Goal: Use online tool/utility: Utilize a website feature to perform a specific function

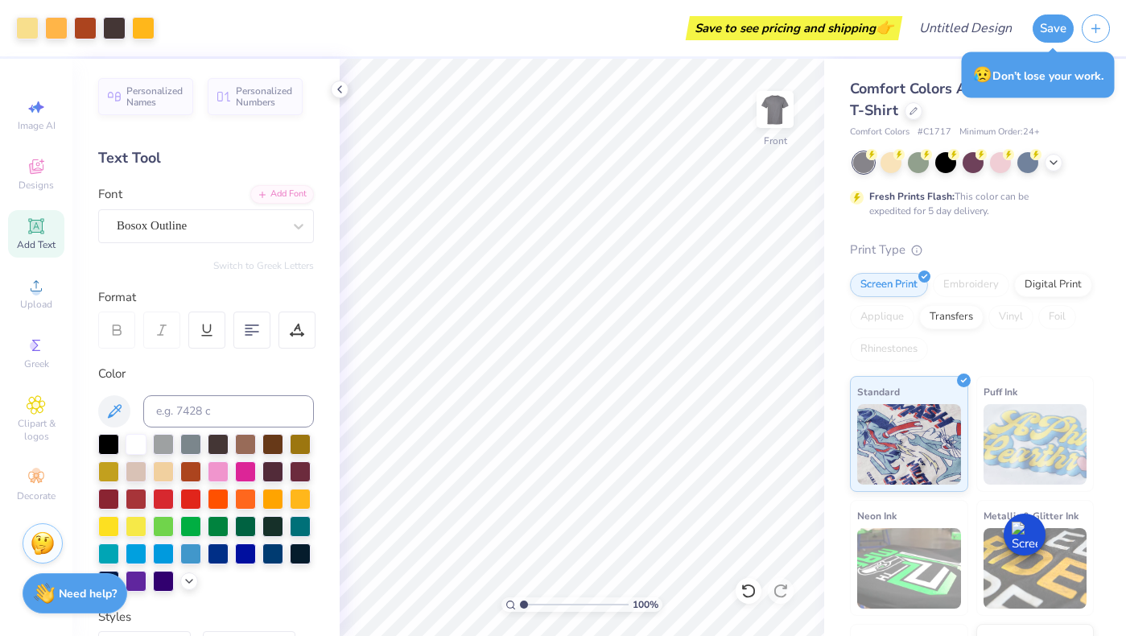
scroll to position [13, 0]
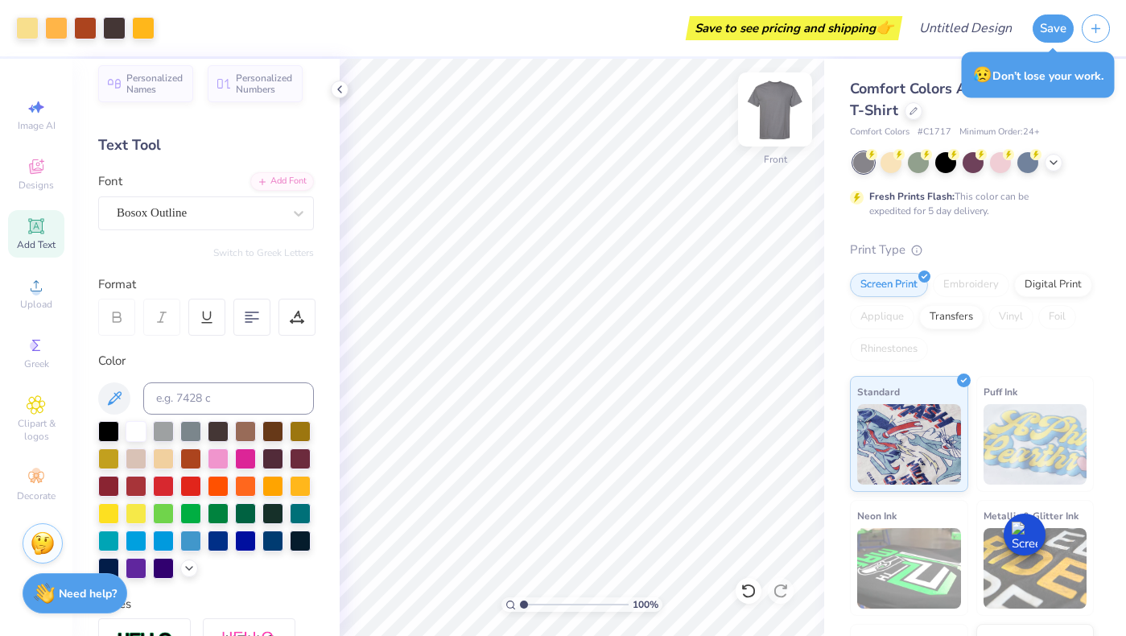
click at [775, 106] on img at bounding box center [775, 109] width 64 height 64
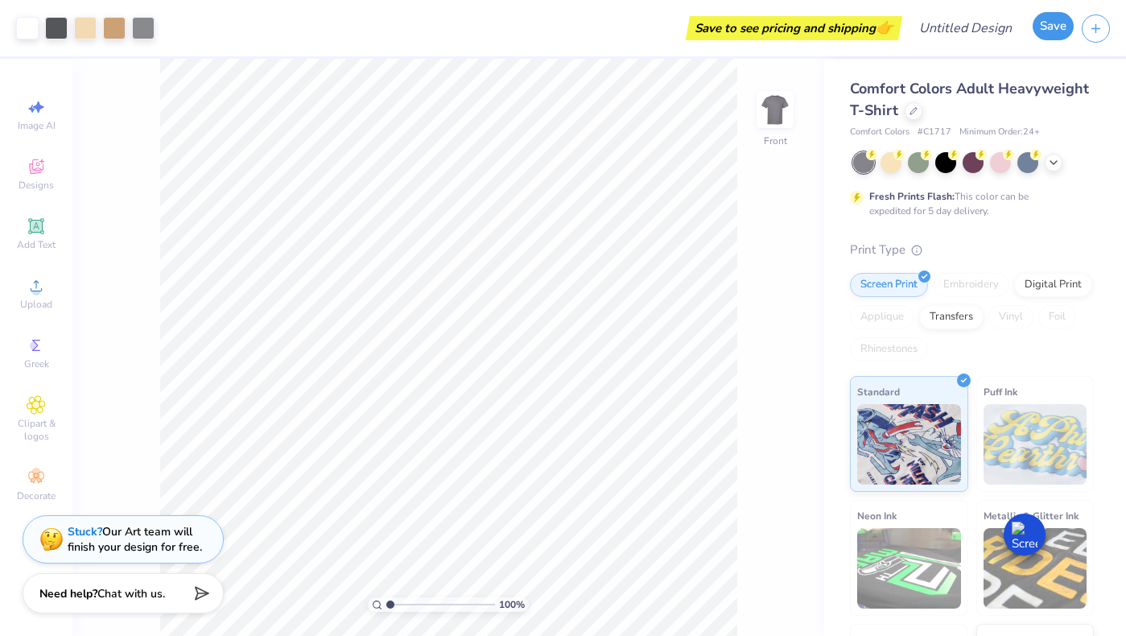
click at [1040, 31] on button "Save" at bounding box center [1053, 26] width 41 height 28
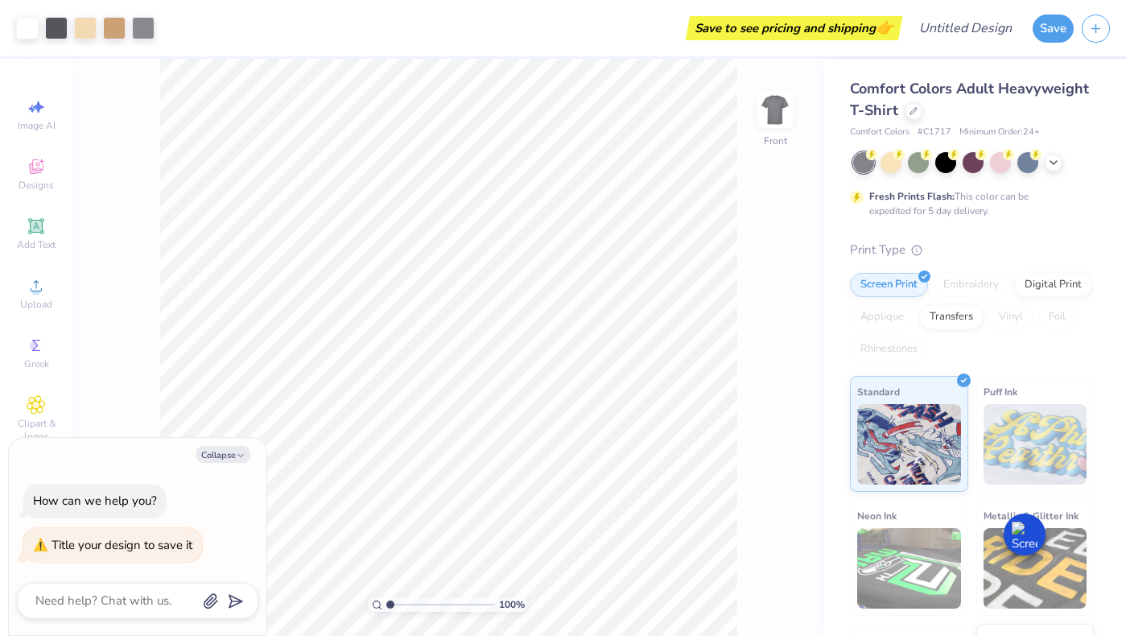
type textarea "H"
type textarea "x"
type textarea "Ho"
type textarea "x"
type textarea "Hog"
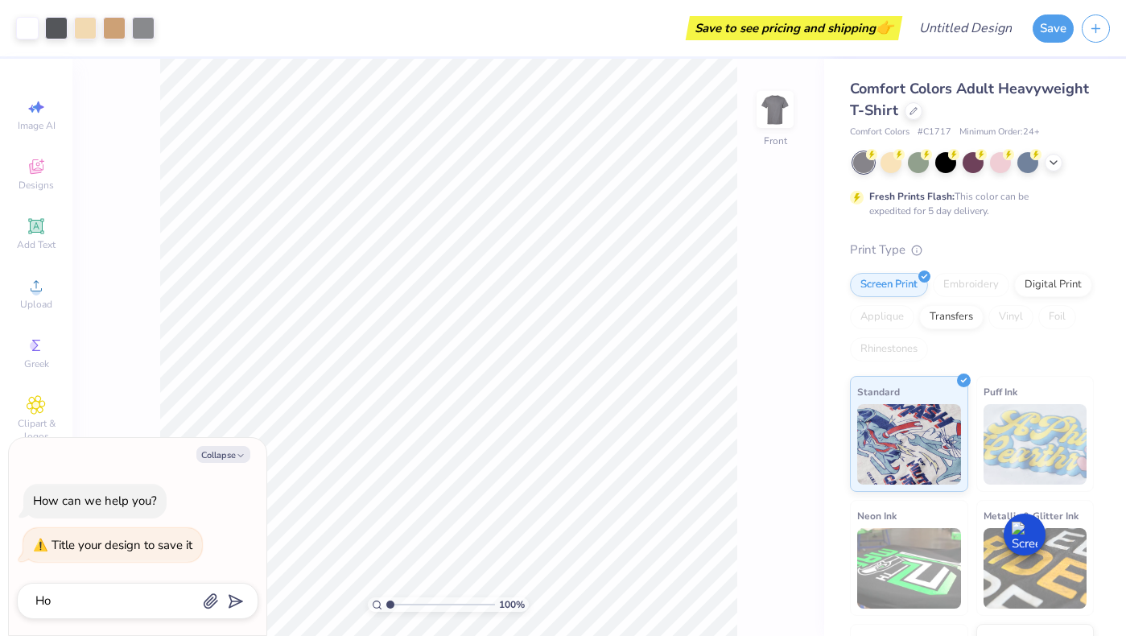
type textarea "x"
type textarea "Hog"
type textarea "x"
type textarea "Hog S"
type textarea "x"
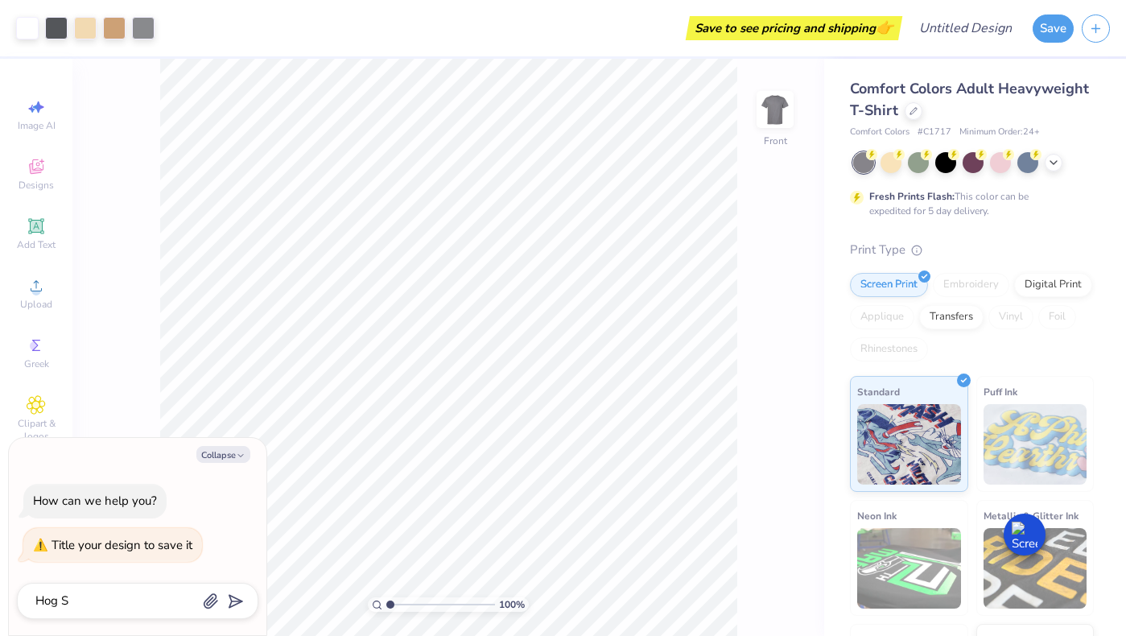
type textarea "Hog Sh"
type textarea "x"
type textarea "Hog Shi"
type textarea "x"
type textarea "Hog Shir"
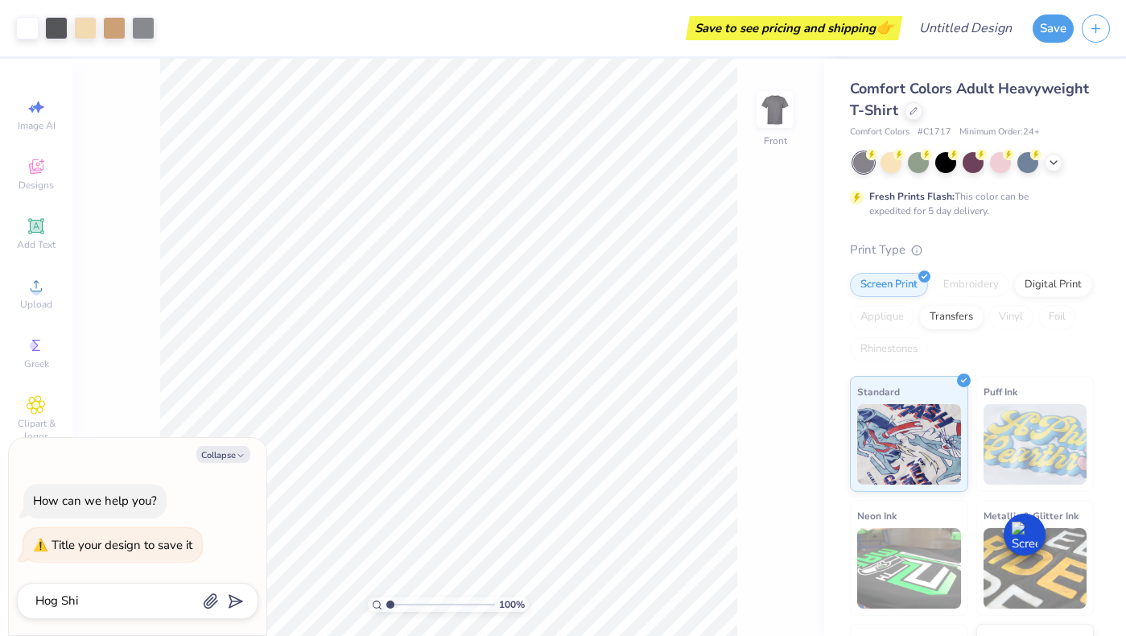
type textarea "x"
type textarea "Hog Shirt"
type textarea "x"
type textarea "Hog Shirt"
type input "Hog Shirt"
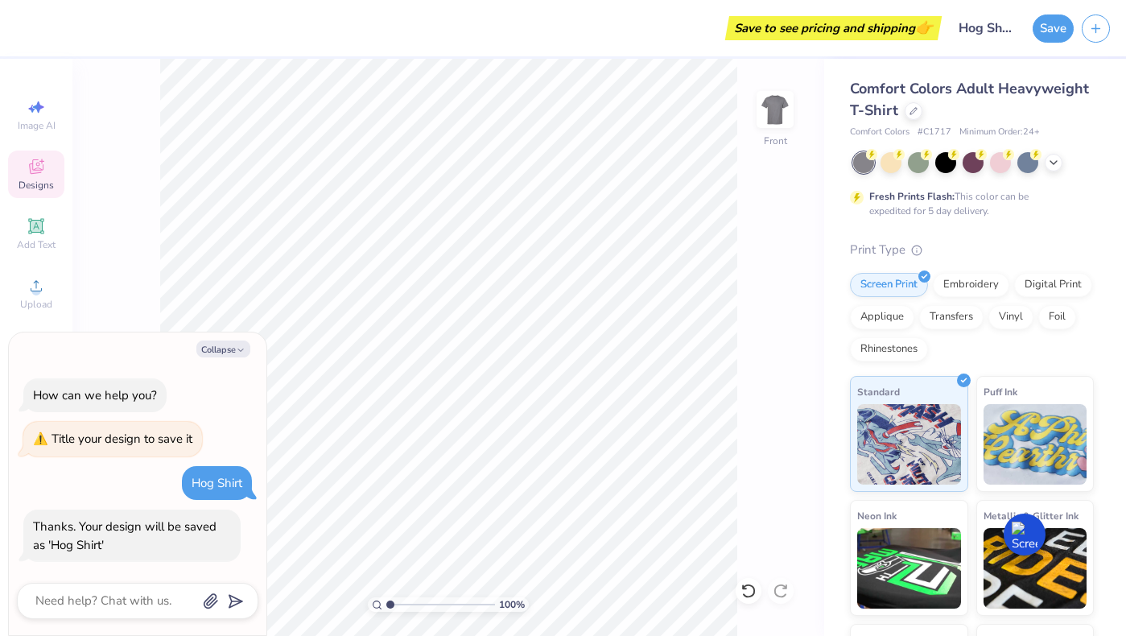
click at [46, 180] on span "Designs" at bounding box center [36, 185] width 35 height 13
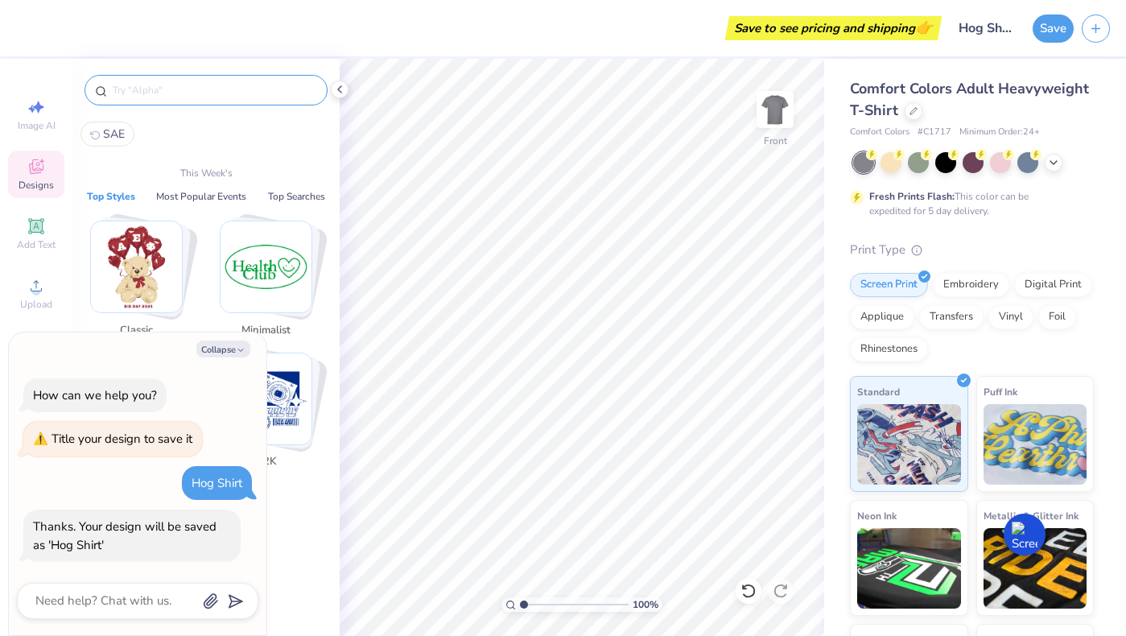
type textarea "x"
click at [172, 93] on input "text" at bounding box center [214, 90] width 206 height 16
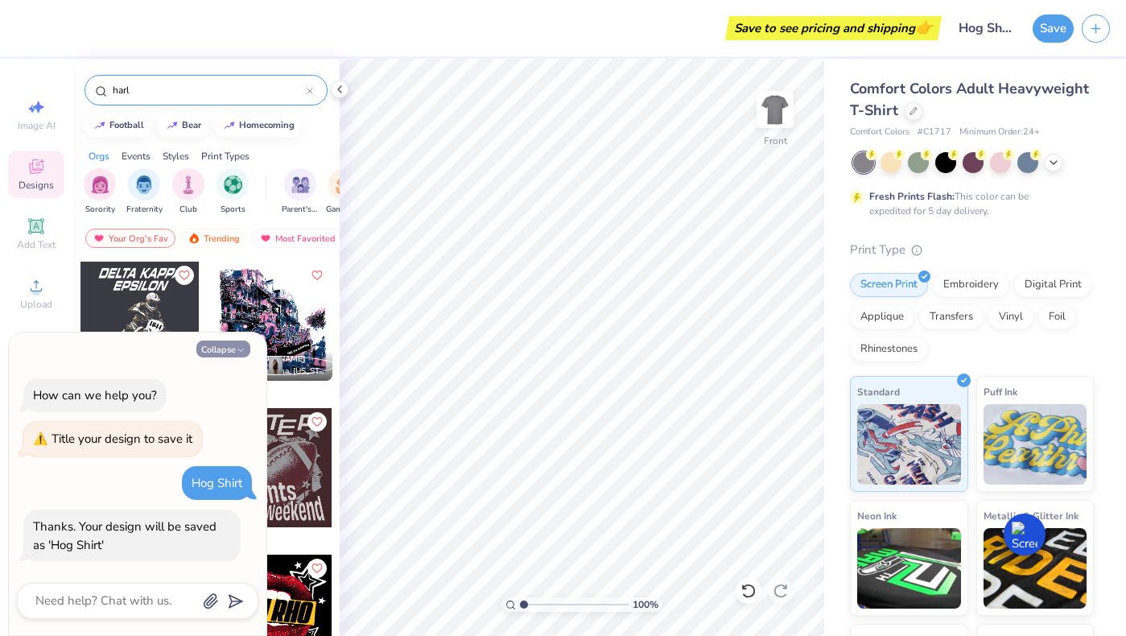
type input "harl"
click at [232, 349] on button "Collapse" at bounding box center [223, 349] width 54 height 17
type textarea "x"
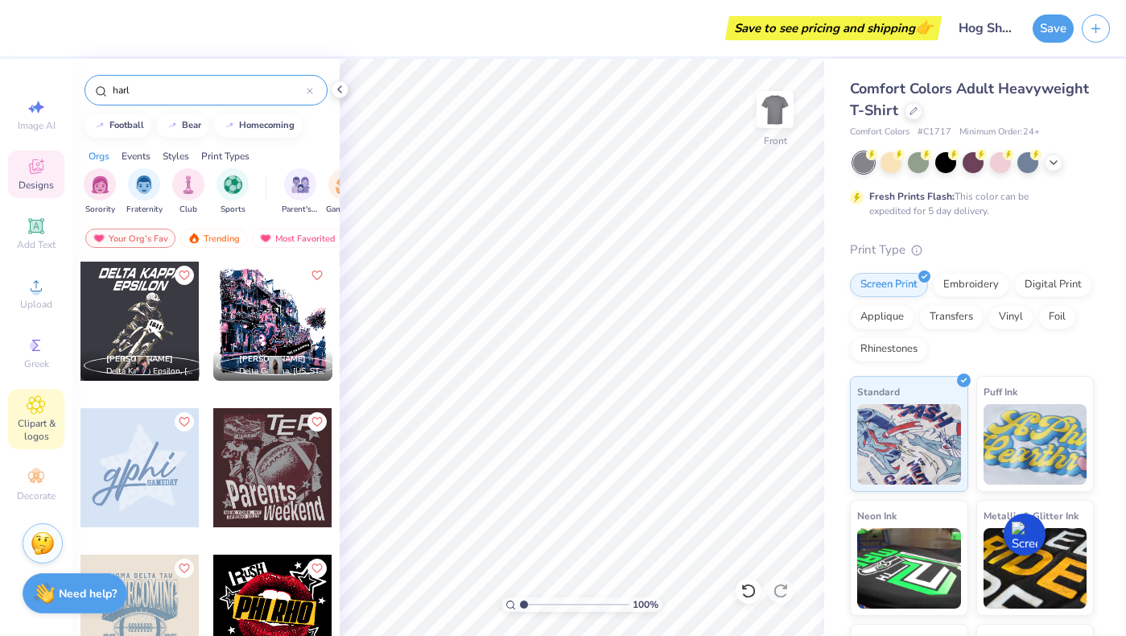
click at [44, 407] on icon at bounding box center [36, 404] width 19 height 19
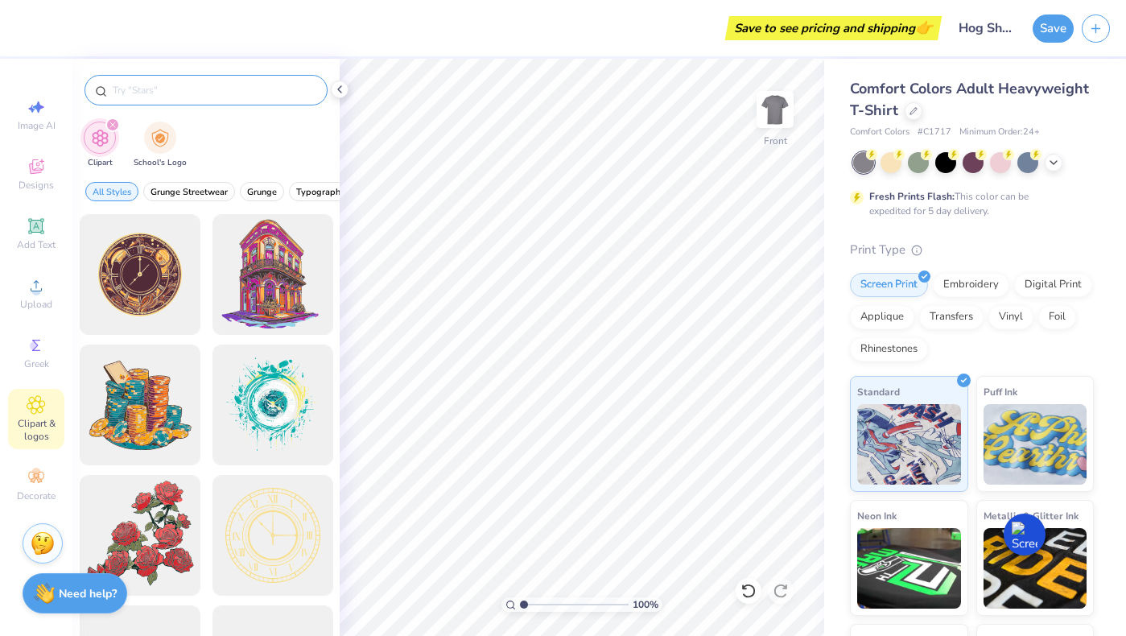
click at [176, 88] on input "text" at bounding box center [214, 90] width 206 height 16
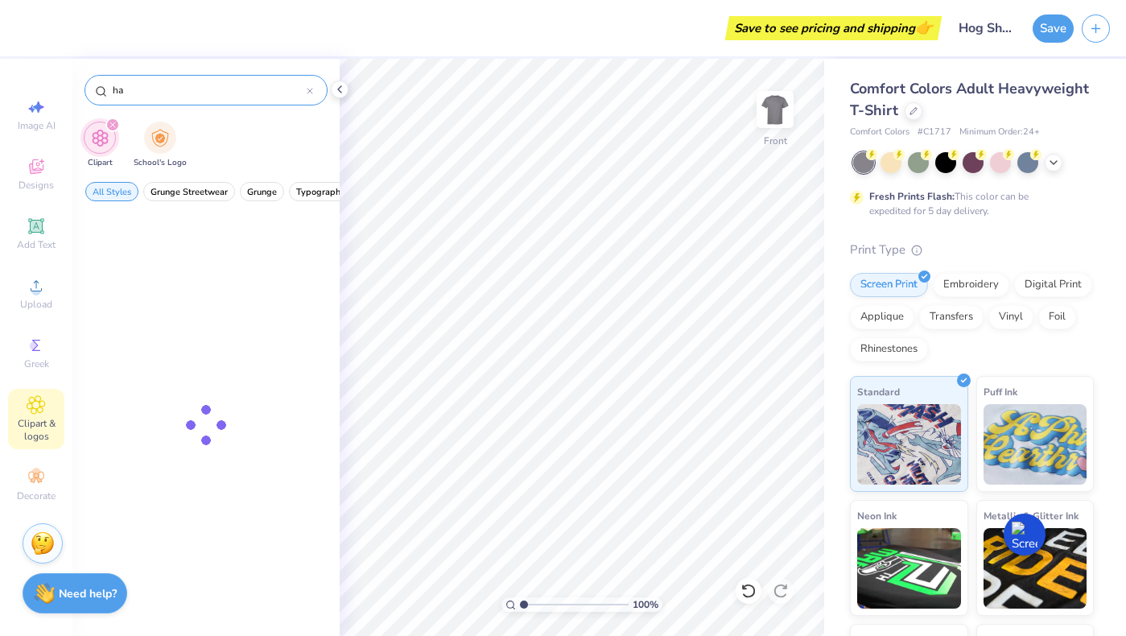
type input "h"
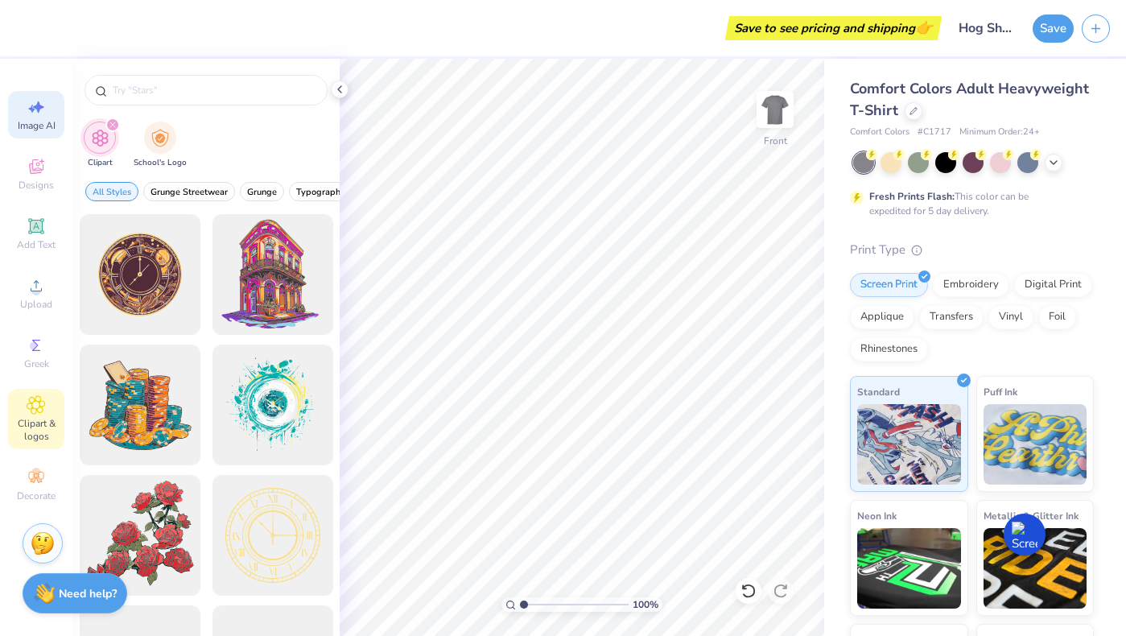
click at [44, 111] on icon at bounding box center [36, 106] width 19 height 19
select select "4"
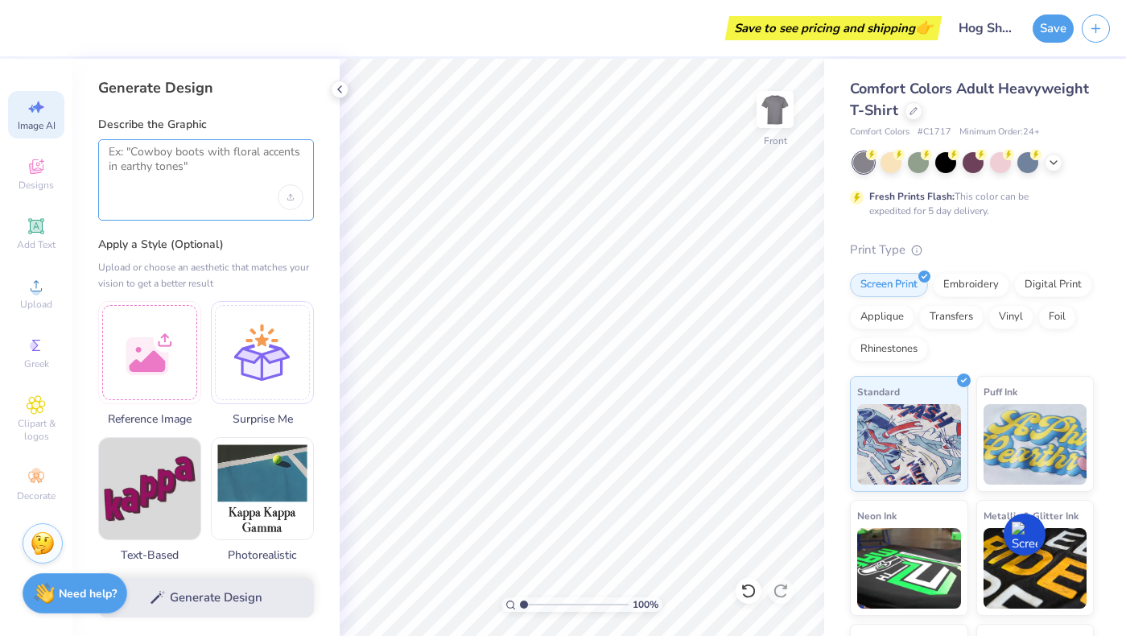
click at [212, 171] on textarea at bounding box center [206, 165] width 195 height 40
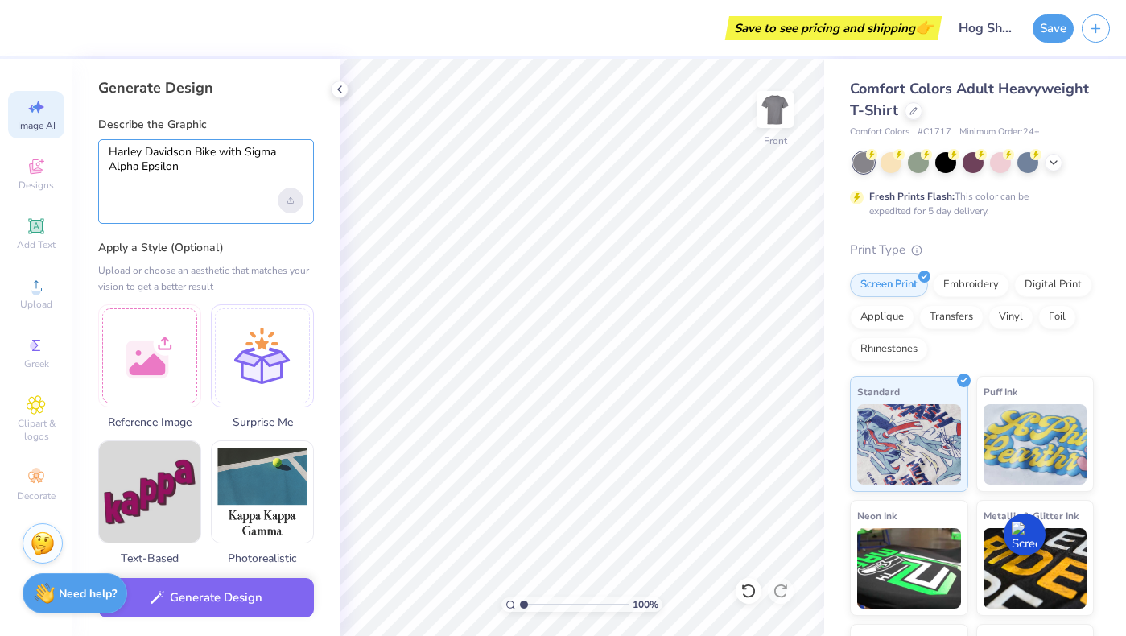
type textarea "Harley Davidson Bike with Sigma Alpha Epsilon"
click at [286, 205] on div "Upload image" at bounding box center [291, 201] width 26 height 26
click at [213, 179] on textarea "Harley Davidson Bike with Sigma Alpha Epsilon" at bounding box center [206, 166] width 195 height 43
click at [193, 167] on textarea "Harley Davidson Bike with Sigma Alpha Epsilon" at bounding box center [206, 166] width 195 height 43
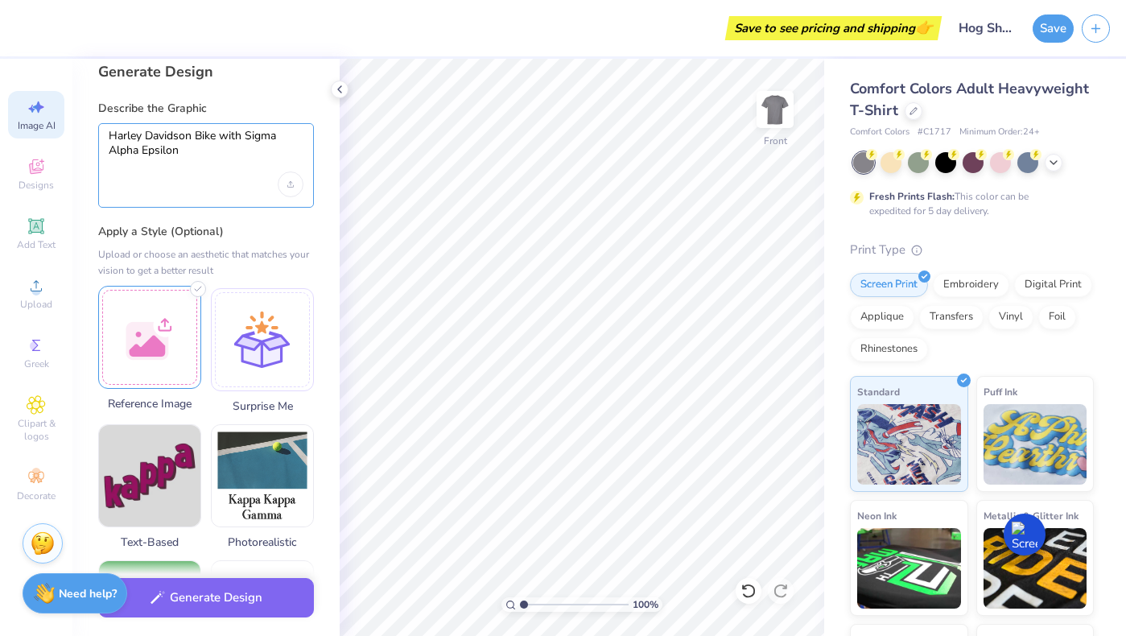
scroll to position [17, 0]
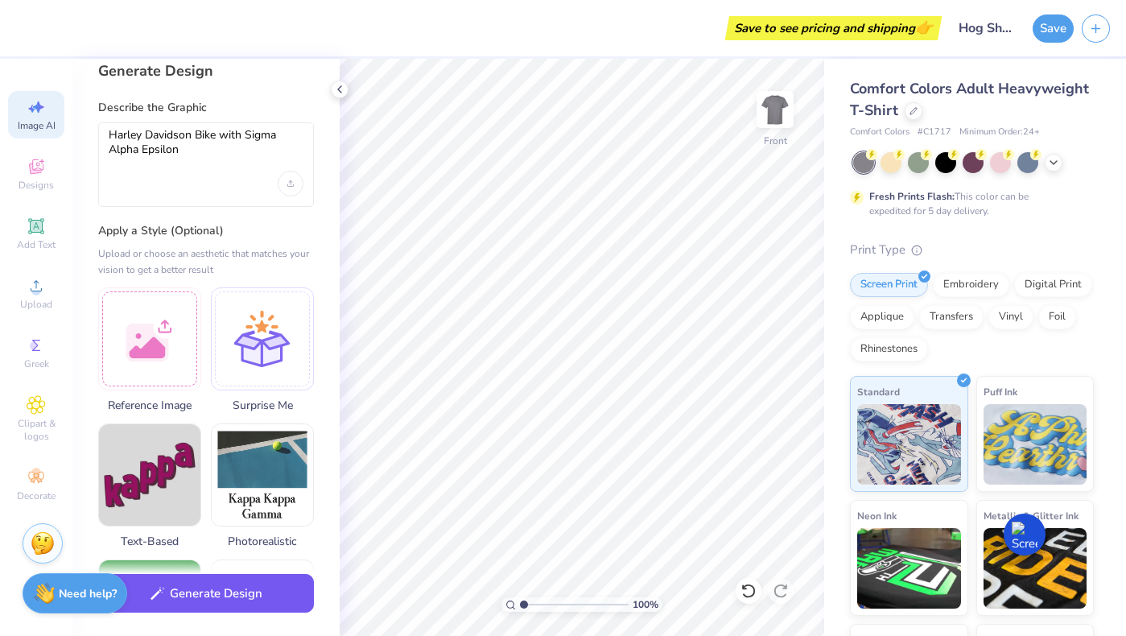
click at [224, 593] on button "Generate Design" at bounding box center [206, 593] width 216 height 39
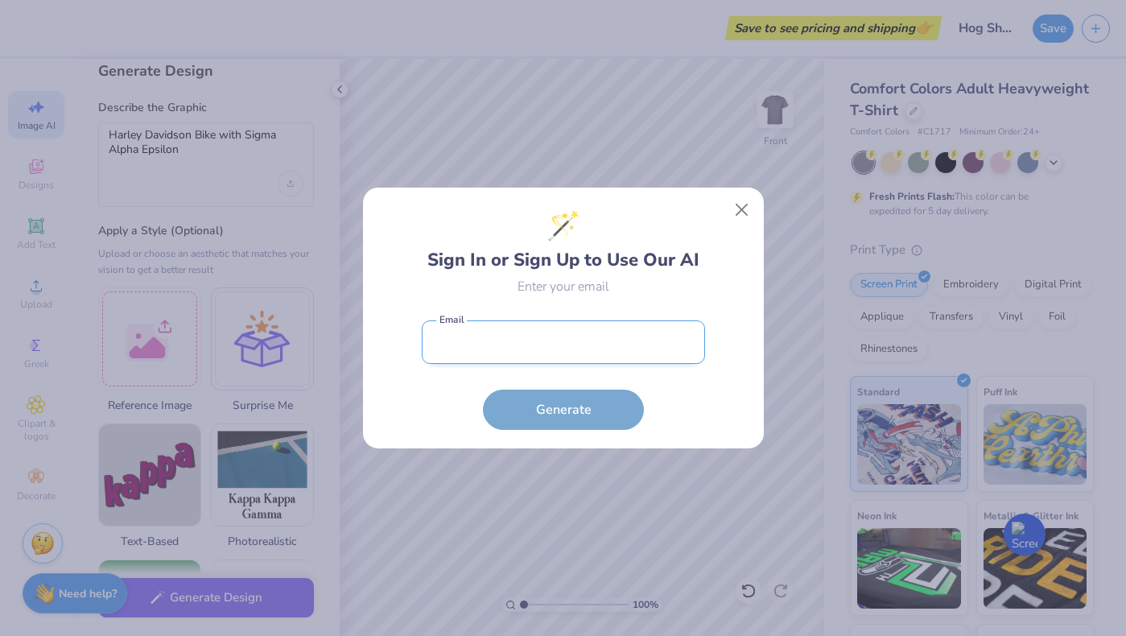
click at [564, 352] on input "email" at bounding box center [563, 342] width 283 height 44
type input "[EMAIL_ADDRESS][DOMAIN_NAME]"
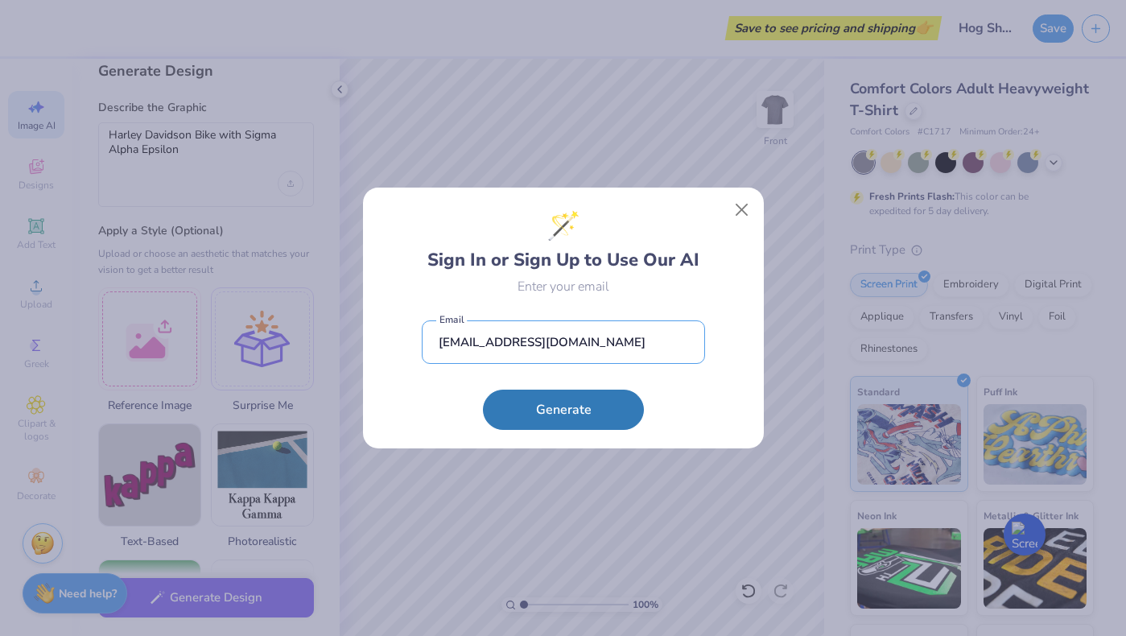
drag, startPoint x: 560, startPoint y: 346, endPoint x: 412, endPoint y: 325, distance: 148.8
click at [412, 325] on div "🪄 Sign In or Sign Up to Use Our AI Enter your email [EMAIL_ADDRESS][DOMAIN_NAME…" at bounding box center [563, 318] width 365 height 225
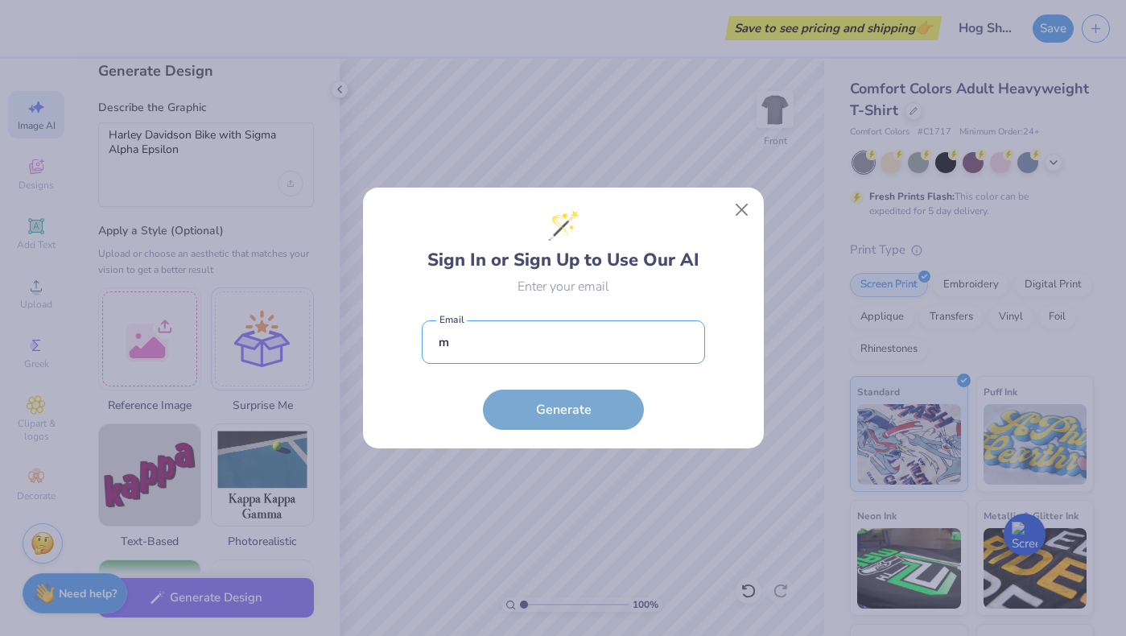
type input "[EMAIL_ADDRESS][DOMAIN_NAME]"
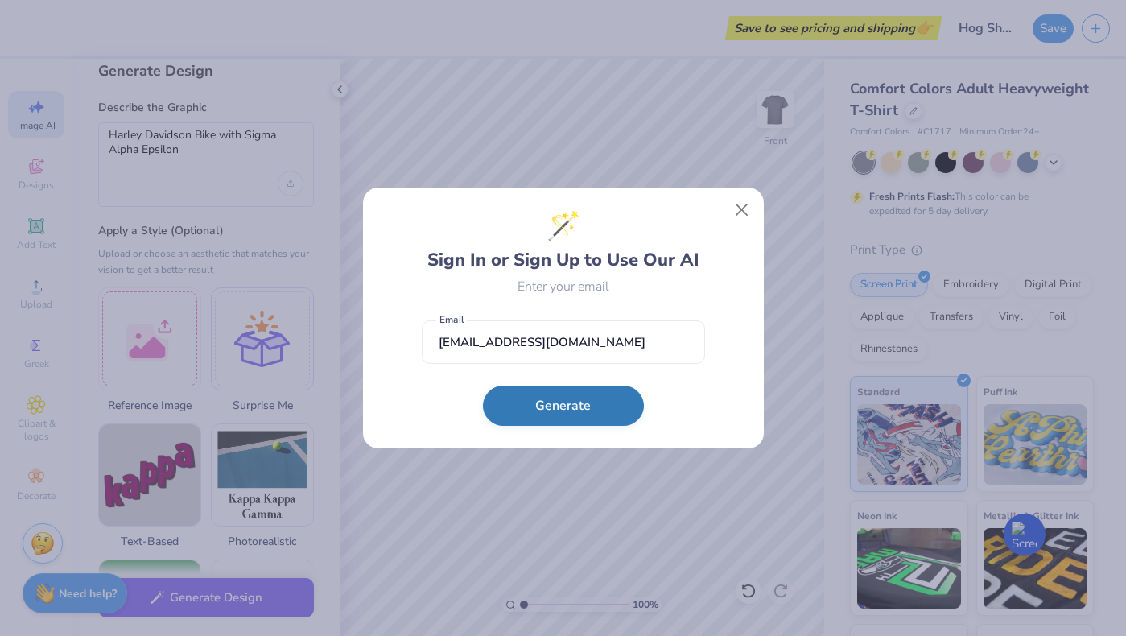
click at [549, 409] on button "Generate" at bounding box center [563, 406] width 161 height 40
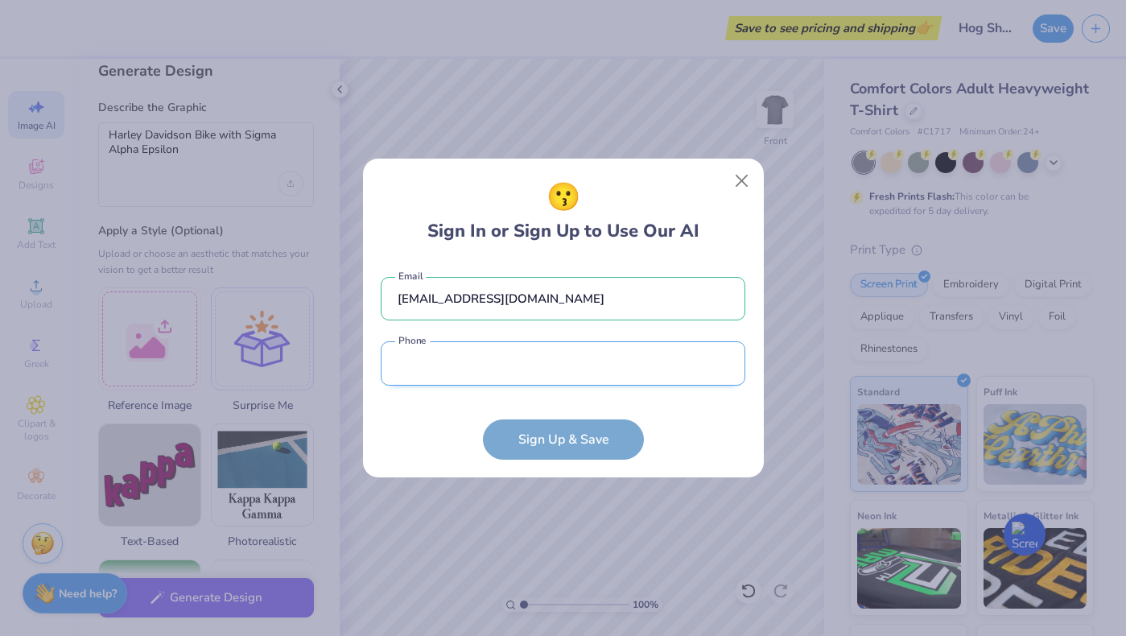
click at [498, 367] on input "tel" at bounding box center [563, 363] width 365 height 44
type input "[PHONE_NUMBER]"
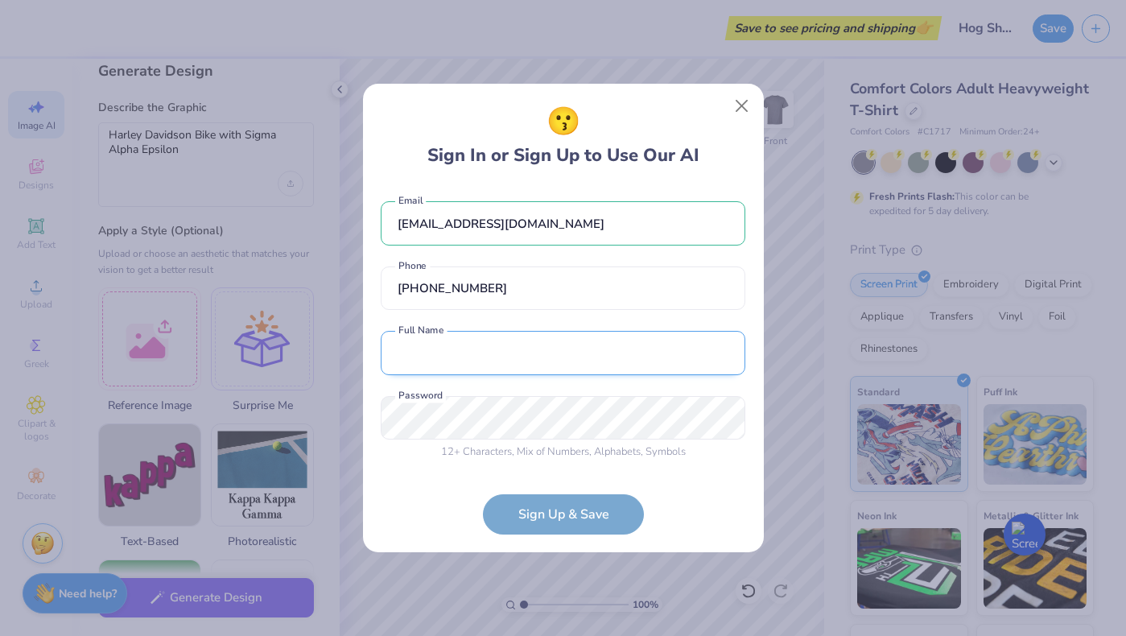
click at [496, 358] on input "text" at bounding box center [563, 353] width 365 height 44
type input "[PERSON_NAME]"
